Goal: Task Accomplishment & Management: Complete application form

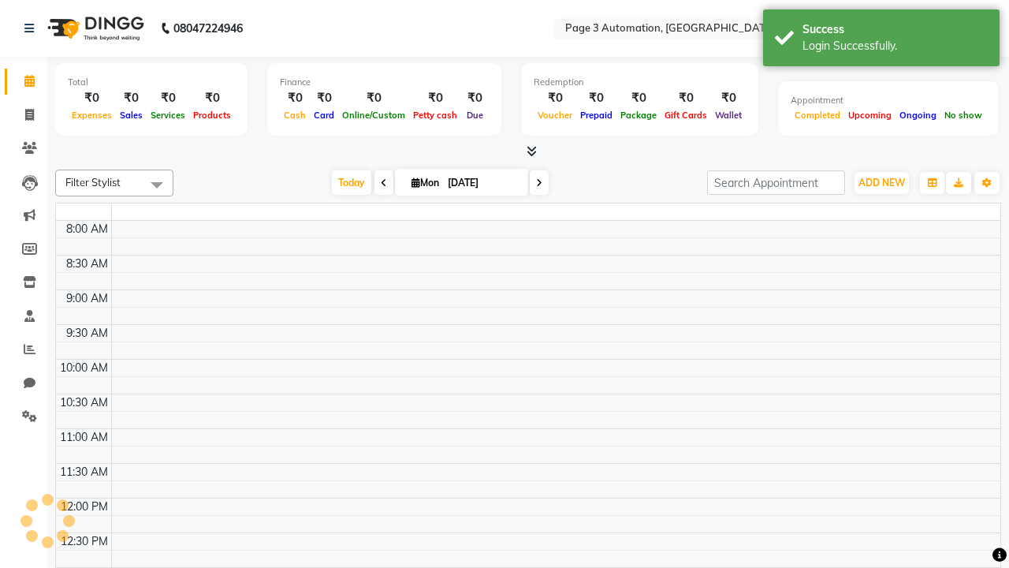
select select "en"
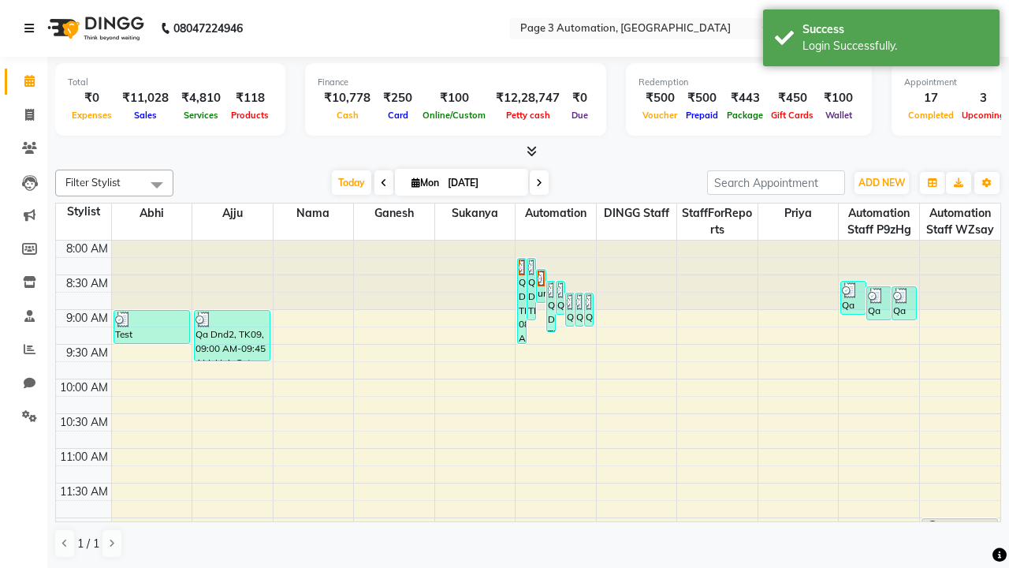
click at [32, 28] on icon at bounding box center [28, 28] width 9 height 11
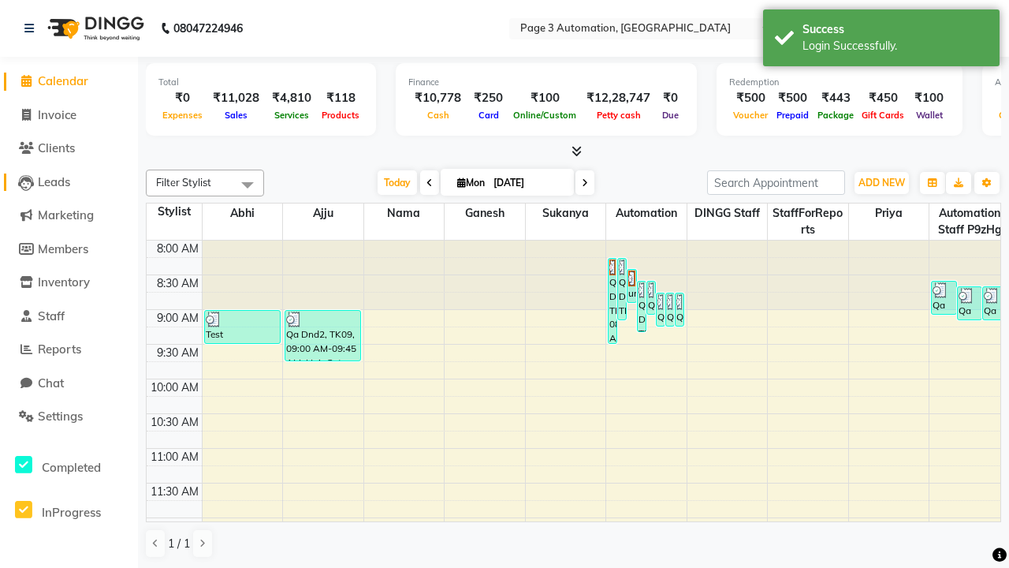
click at [69, 181] on span "Leads" at bounding box center [54, 181] width 32 height 15
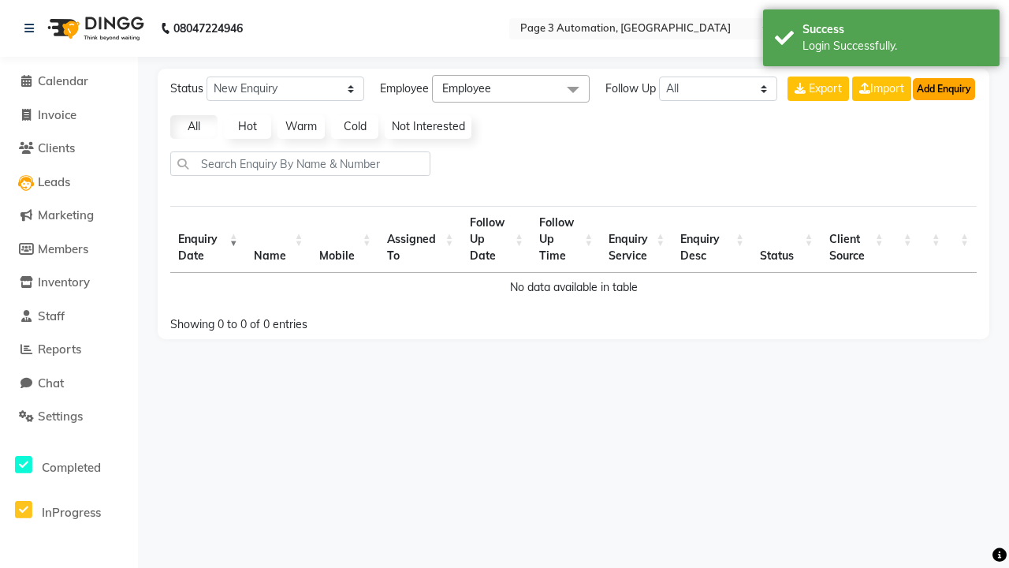
click at [944, 88] on button "Add Enquiry" at bounding box center [944, 89] width 62 height 22
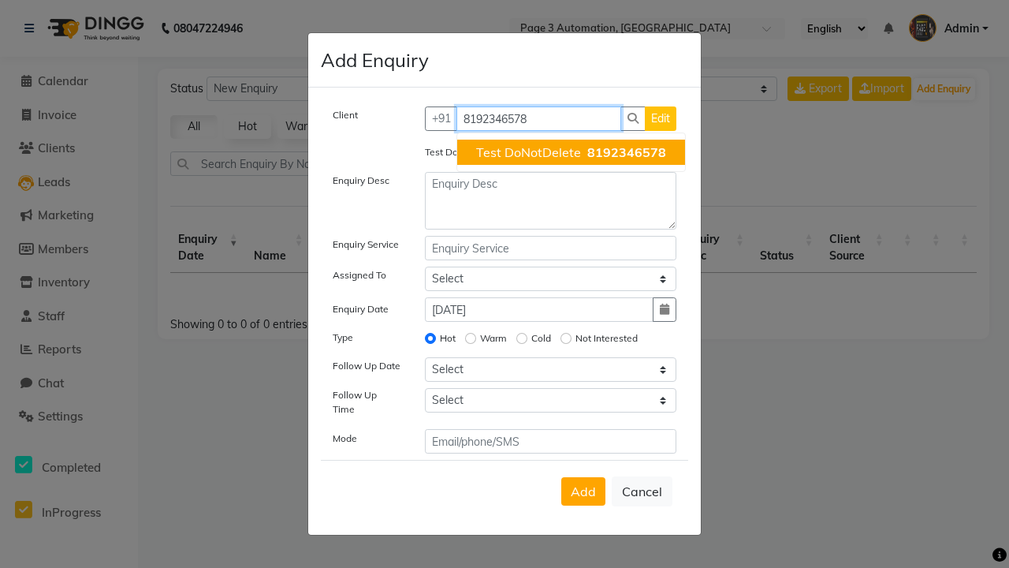
click at [571, 152] on span "Test DoNotDelete" at bounding box center [528, 152] width 105 height 16
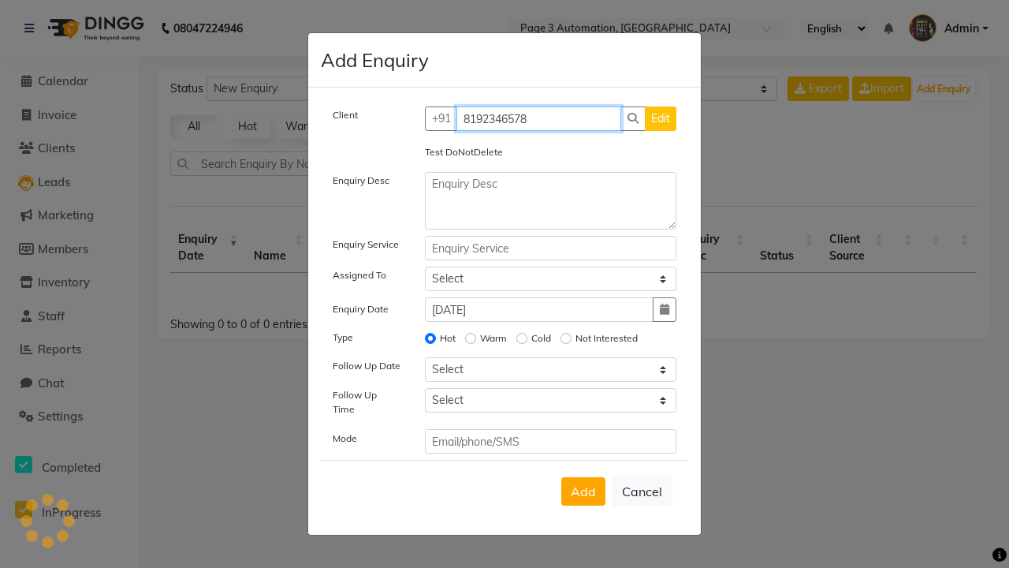
type input "8192346578"
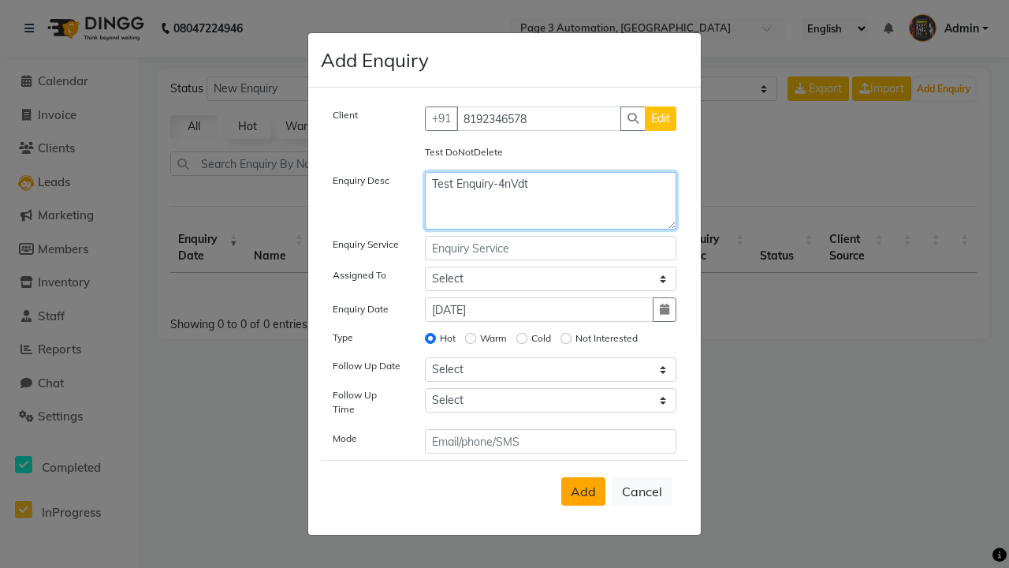
type textarea "Test Enquiry-4nVdt"
click at [583, 491] on span "Add" at bounding box center [583, 491] width 25 height 16
select select
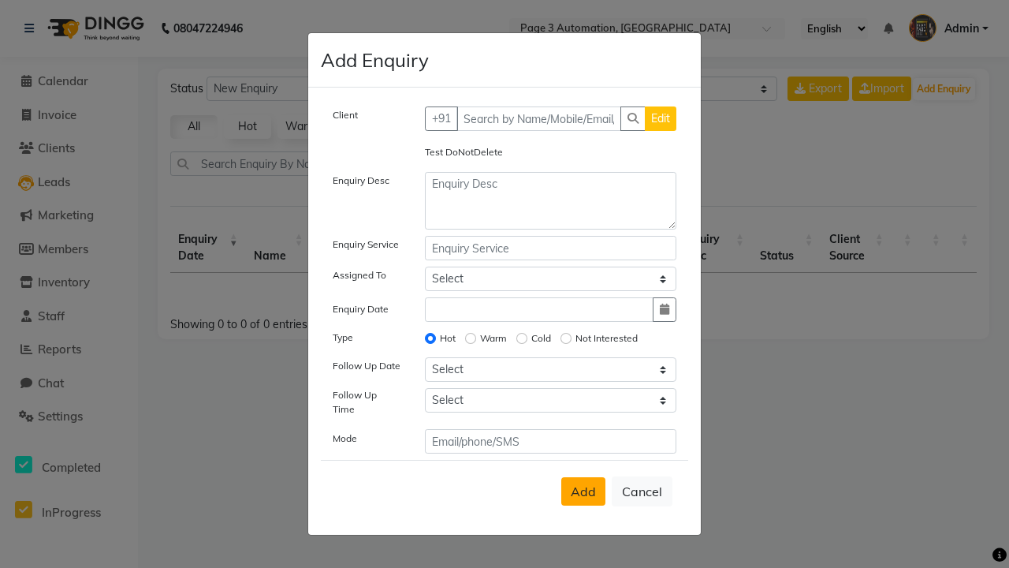
radio input "false"
select select
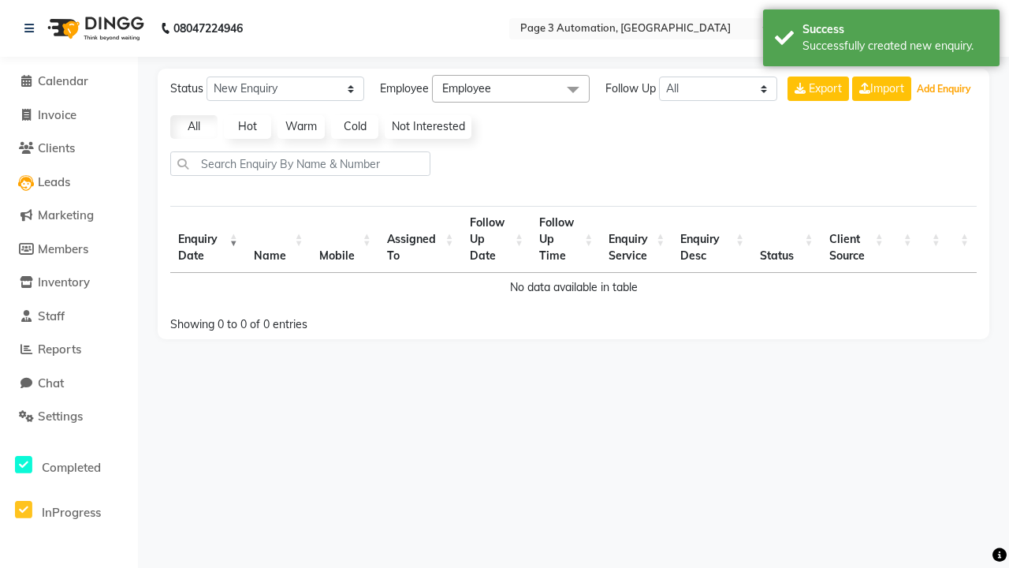
select select "10"
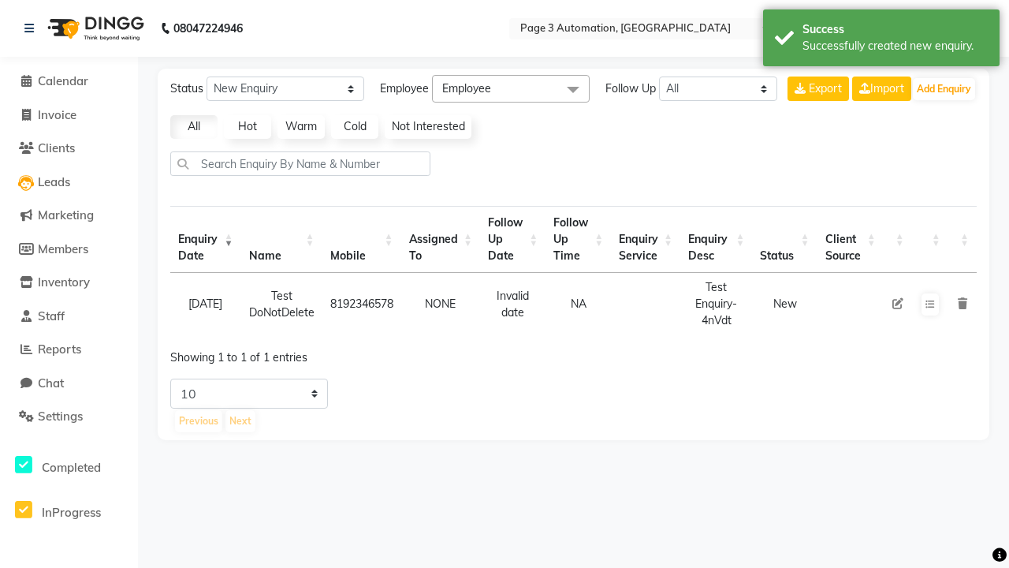
click at [882, 40] on div "Successfully created new enquiry." at bounding box center [895, 46] width 185 height 17
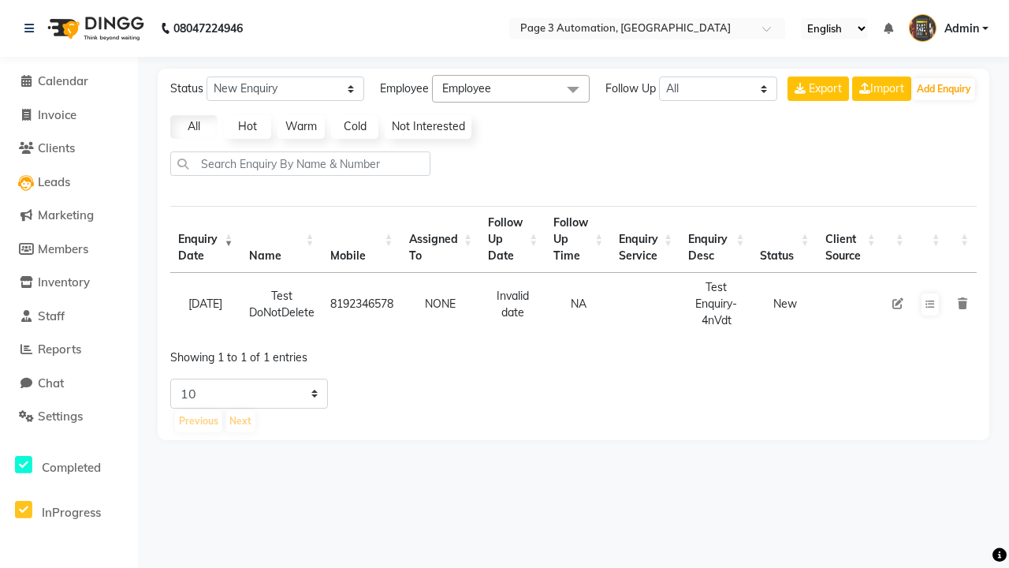
click at [897, 304] on icon at bounding box center [898, 303] width 11 height 11
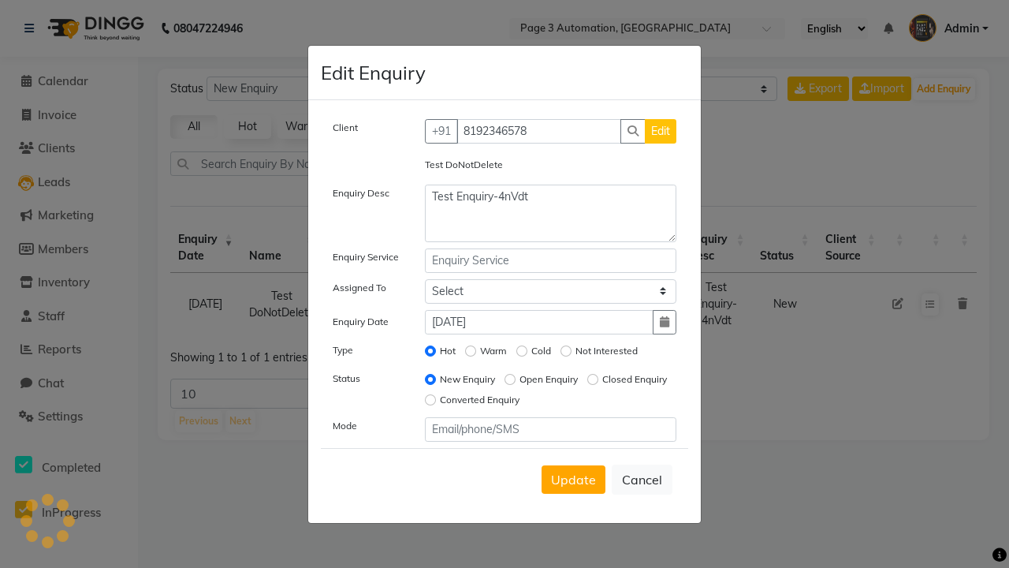
select select "711"
click at [573, 479] on span "Update" at bounding box center [573, 480] width 45 height 16
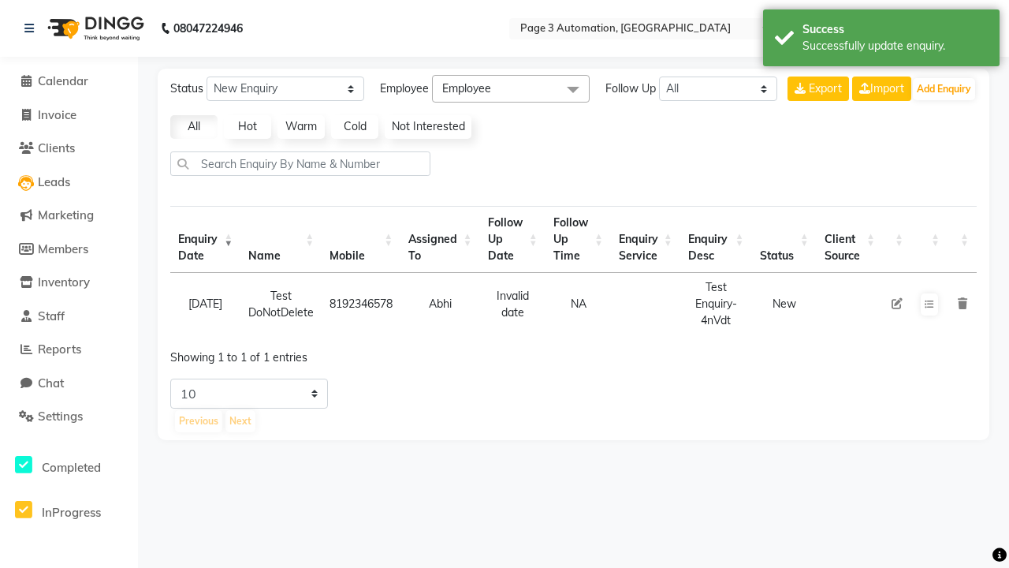
click at [882, 40] on div "Successfully update enquiry." at bounding box center [895, 46] width 185 height 17
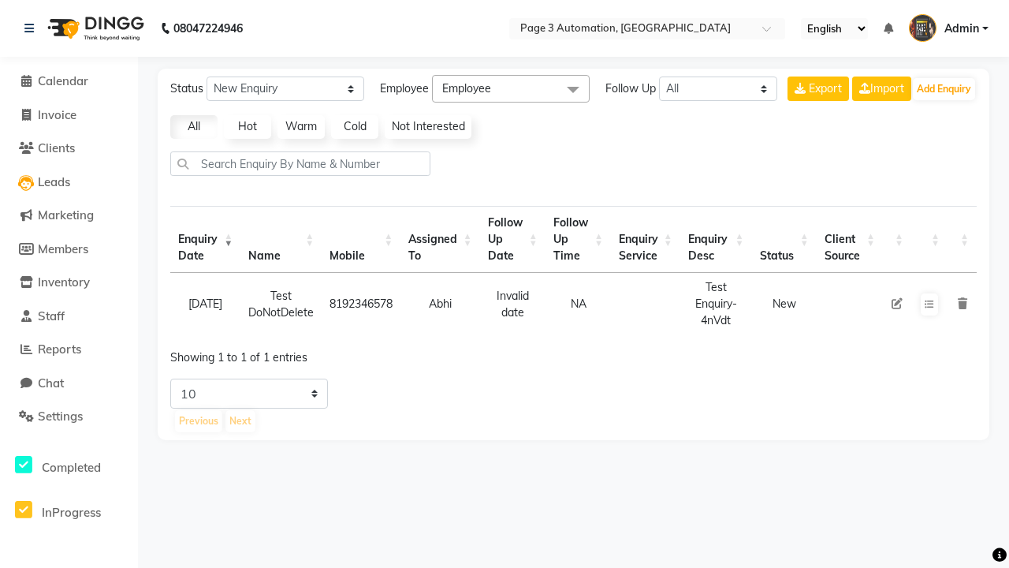
click at [962, 304] on icon at bounding box center [962, 303] width 9 height 11
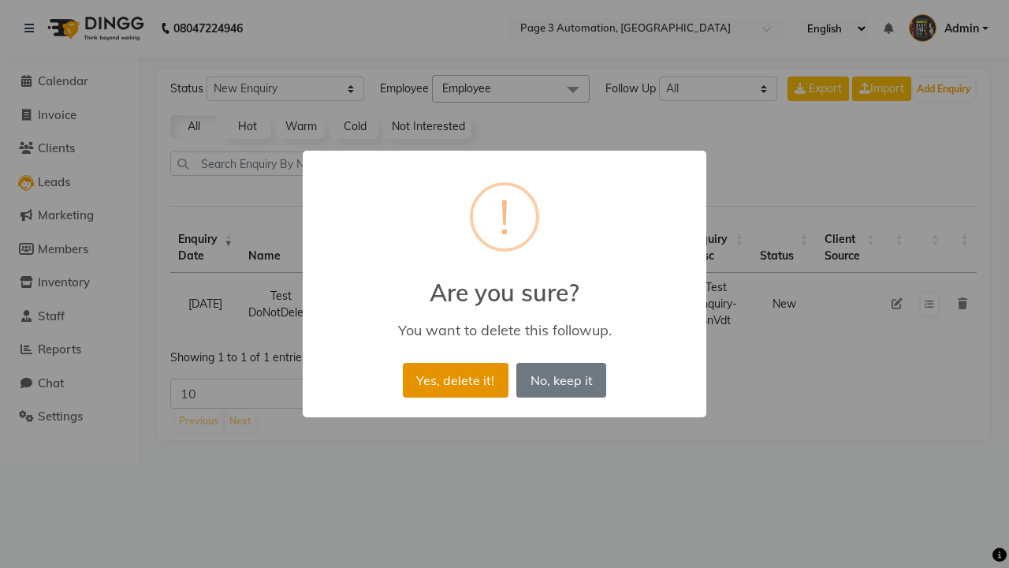
click at [455, 379] on button "Yes, delete it!" at bounding box center [456, 380] width 106 height 35
